Goal: Task Accomplishment & Management: Manage account settings

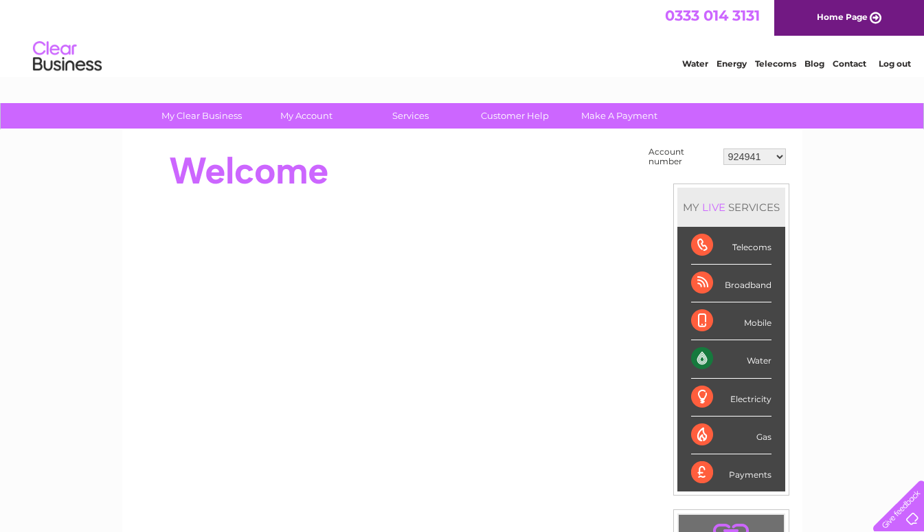
click at [780, 157] on select "924941 1146392 1156172 30287040" at bounding box center [754, 156] width 63 height 16
select select "1156172"
click at [723, 148] on select "924941 1146392 1156172 30287040" at bounding box center [754, 156] width 63 height 16
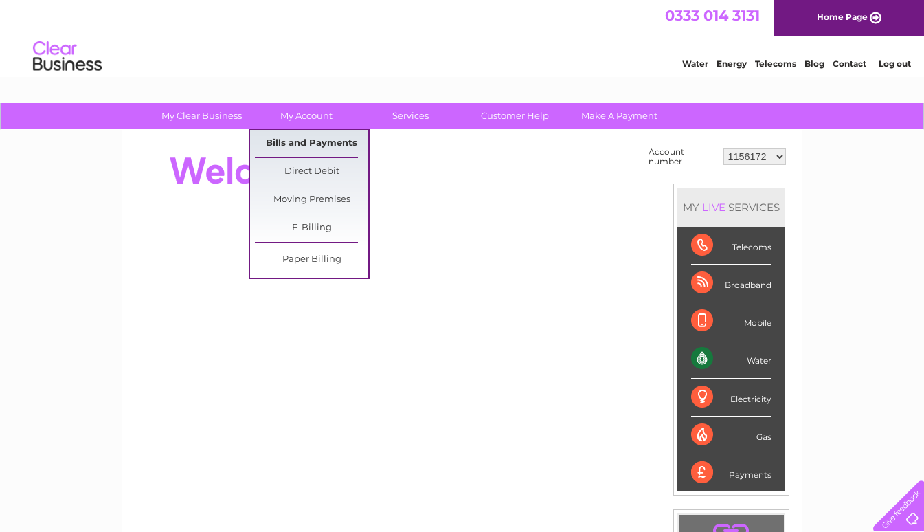
click at [303, 137] on link "Bills and Payments" at bounding box center [311, 143] width 113 height 27
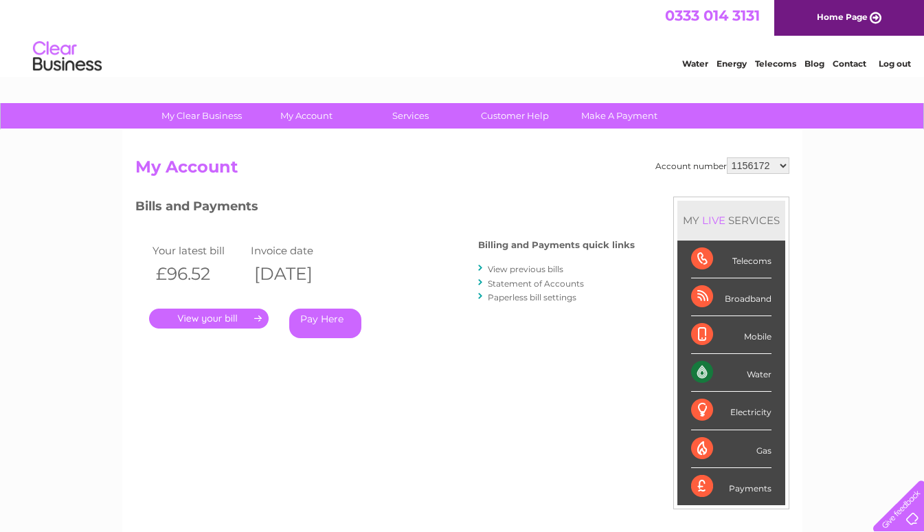
click at [231, 314] on link "." at bounding box center [209, 318] width 120 height 20
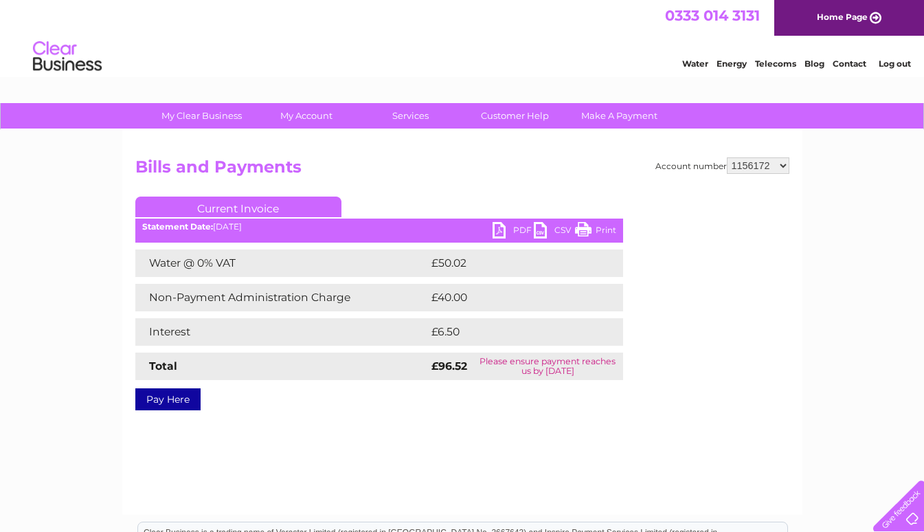
click at [498, 232] on link "PDF" at bounding box center [513, 232] width 41 height 20
